Goal: Information Seeking & Learning: Find specific page/section

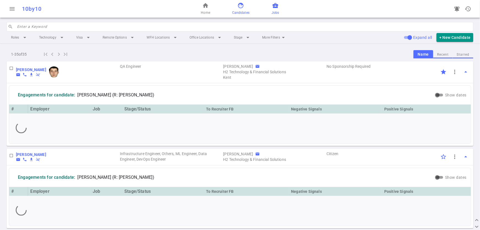
click at [276, 15] on span "Jobs" at bounding box center [274, 12] width 7 height 5
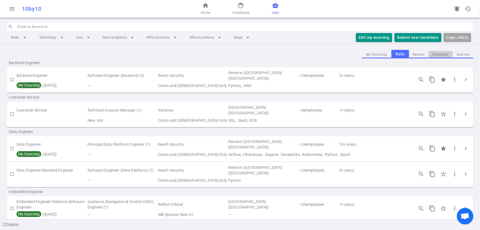
click at [441, 54] on button "Employer" at bounding box center [440, 54] width 24 height 7
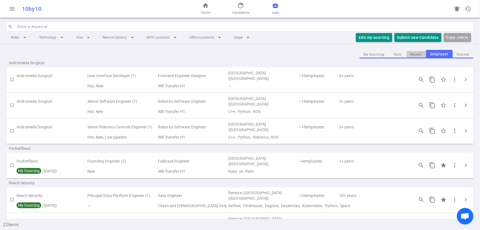
click at [407, 53] on button "Recent" at bounding box center [416, 54] width 20 height 7
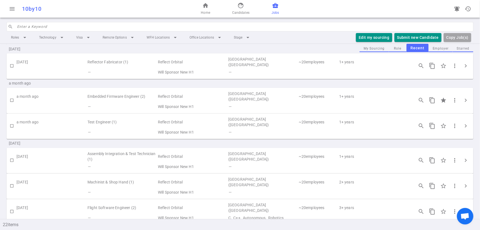
scroll to position [513, 0]
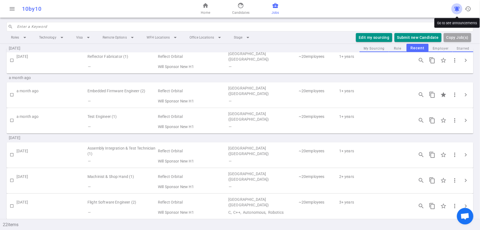
click at [456, 13] on button "notifications_active" at bounding box center [456, 8] width 11 height 11
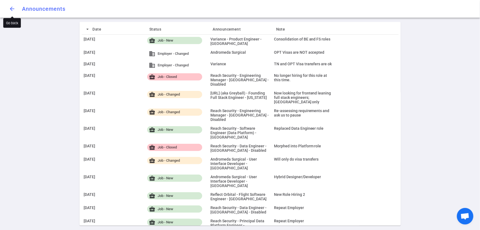
click at [12, 5] on button "arrow_back" at bounding box center [12, 8] width 11 height 11
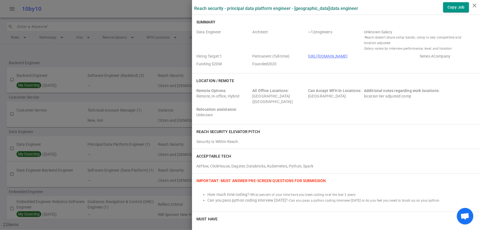
click at [113, 58] on div at bounding box center [240, 115] width 480 height 230
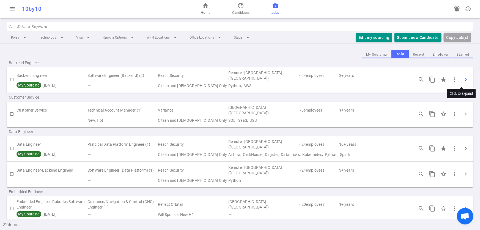
click at [463, 80] on span "chevron_right" at bounding box center [465, 79] width 7 height 7
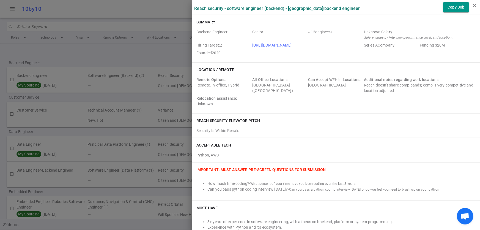
click at [165, 54] on div at bounding box center [240, 115] width 480 height 230
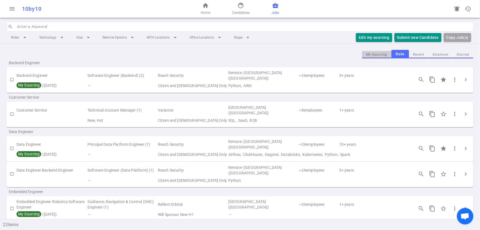
click at [375, 55] on button "My Sourcing" at bounding box center [376, 54] width 29 height 7
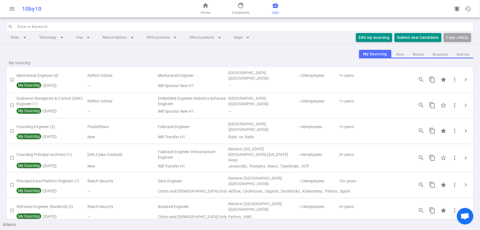
scroll to position [8, 0]
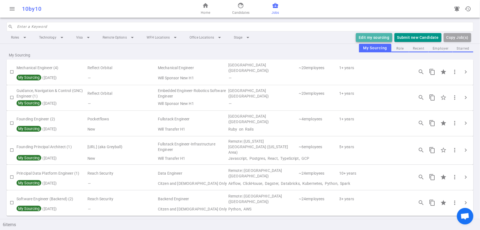
click at [381, 38] on button "Edit my sourcing" at bounding box center [374, 37] width 36 height 9
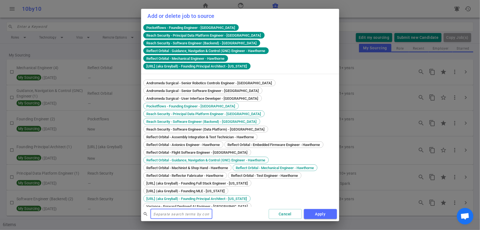
click at [80, 51] on div "Add or delete job to source Pocketflows - Founding Engineer - San Francisco Rea…" at bounding box center [240, 115] width 480 height 230
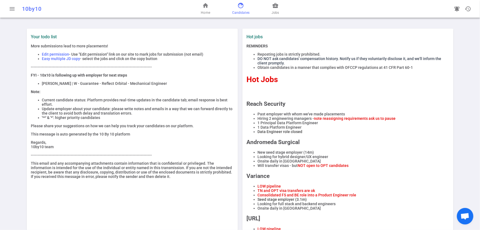
click at [243, 12] on span "Candidates" at bounding box center [240, 12] width 17 height 5
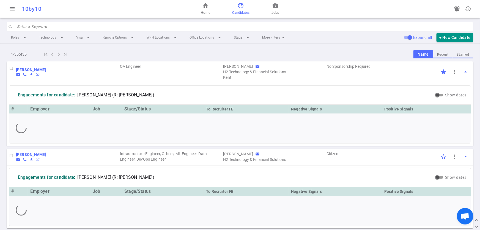
click at [64, 27] on input "search" at bounding box center [243, 26] width 453 height 9
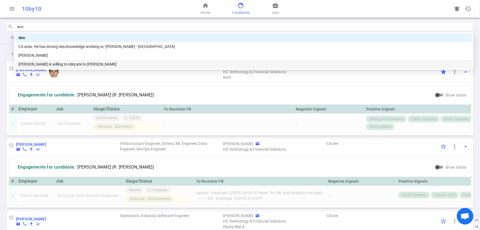
type input "don"
click at [72, 76] on div "[PERSON_NAME] email phone file_download remove_done" at bounding box center [67, 71] width 103 height 11
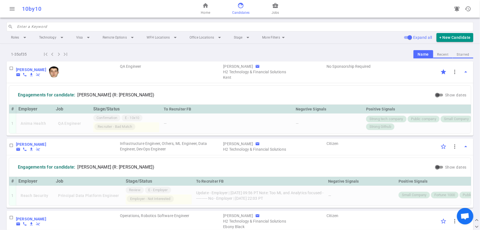
click at [44, 28] on input "search" at bounding box center [243, 26] width 453 height 9
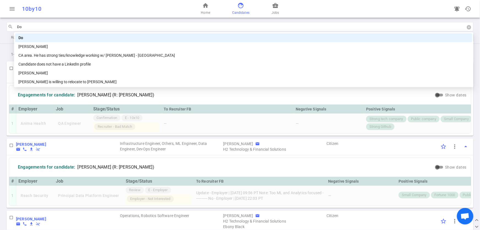
type input "Don"
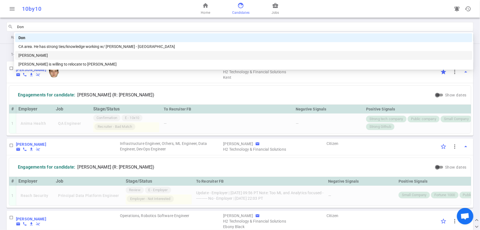
click at [33, 55] on div "[PERSON_NAME]" at bounding box center [243, 55] width 450 height 6
